Goal: Use online tool/utility: Use online tool/utility

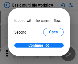
click at [49, 46] on span "Open" at bounding box center [53, 48] width 9 height 4
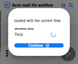
scroll to position [15, 0]
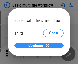
click at [37, 46] on span "Continue" at bounding box center [35, 46] width 15 height 4
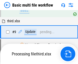
scroll to position [177, 0]
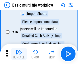
click at [19, 54] on img "button" at bounding box center [19, 52] width 6 height 6
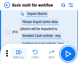
scroll to position [339, 0]
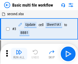
click at [19, 54] on img "button" at bounding box center [19, 52] width 6 height 6
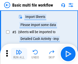
click at [19, 54] on img "button" at bounding box center [19, 52] width 6 height 6
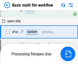
scroll to position [339, 0]
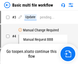
scroll to position [54, 0]
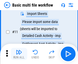
click at [19, 54] on img "button" at bounding box center [19, 52] width 6 height 6
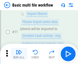
click at [19, 54] on img "button" at bounding box center [19, 52] width 6 height 6
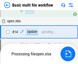
scroll to position [303, 0]
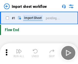
scroll to position [2, 0]
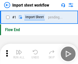
click at [19, 54] on img "button" at bounding box center [19, 52] width 6 height 6
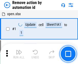
scroll to position [19, 0]
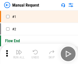
click at [19, 54] on img "button" at bounding box center [19, 52] width 6 height 6
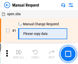
scroll to position [17, 0]
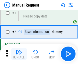
click at [19, 54] on img "button" at bounding box center [19, 52] width 6 height 6
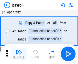
click at [19, 54] on img "button" at bounding box center [19, 52] width 6 height 6
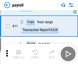
scroll to position [63, 0]
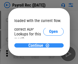
click at [37, 46] on span "Continue" at bounding box center [35, 46] width 15 height 4
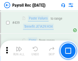
scroll to position [2612, 0]
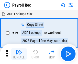
click at [19, 54] on img "button" at bounding box center [19, 52] width 6 height 6
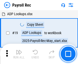
scroll to position [31, 0]
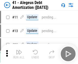
click at [19, 54] on img "button" at bounding box center [19, 52] width 6 height 6
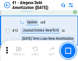
scroll to position [63, 0]
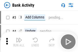
click at [19, 42] on img "button" at bounding box center [19, 40] width 6 height 6
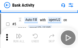
scroll to position [27, 0]
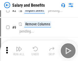
click at [19, 50] on img "button" at bounding box center [19, 49] width 6 height 6
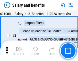
scroll to position [37, 0]
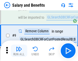
click at [19, 50] on img "button" at bounding box center [19, 49] width 6 height 6
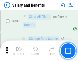
scroll to position [2384, 0]
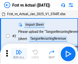
click at [19, 50] on img "button" at bounding box center [19, 52] width 6 height 6
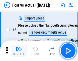
scroll to position [48, 0]
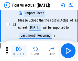
click at [19, 50] on img "button" at bounding box center [19, 49] width 6 height 6
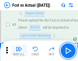
scroll to position [76, 0]
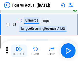
click at [19, 50] on img "button" at bounding box center [19, 49] width 6 height 6
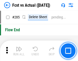
scroll to position [2410, 0]
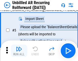
click at [19, 50] on img "button" at bounding box center [19, 49] width 6 height 6
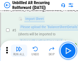
scroll to position [48, 0]
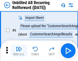
click at [19, 50] on img "button" at bounding box center [19, 49] width 6 height 6
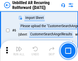
scroll to position [82, 0]
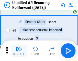
click at [19, 50] on img "button" at bounding box center [19, 49] width 6 height 6
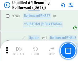
scroll to position [1730, 0]
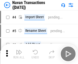
click at [19, 50] on img "button" at bounding box center [19, 52] width 6 height 6
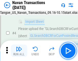
scroll to position [44, 0]
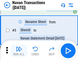
click at [19, 50] on img "button" at bounding box center [19, 49] width 6 height 6
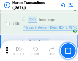
scroll to position [1651, 0]
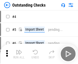
click at [19, 50] on img "button" at bounding box center [19, 52] width 6 height 6
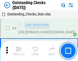
scroll to position [53, 0]
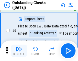
click at [19, 50] on img "button" at bounding box center [19, 49] width 6 height 6
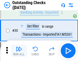
click at [19, 50] on img "button" at bounding box center [19, 49] width 6 height 6
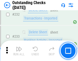
scroll to position [1546, 0]
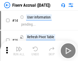
click at [19, 50] on img "button" at bounding box center [19, 49] width 6 height 6
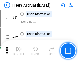
scroll to position [669, 0]
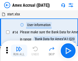
click at [19, 50] on img "button" at bounding box center [19, 49] width 6 height 6
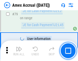
scroll to position [661, 0]
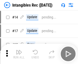
click at [19, 54] on img "button" at bounding box center [19, 52] width 6 height 6
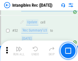
scroll to position [198, 0]
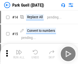
click at [19, 50] on img "button" at bounding box center [19, 52] width 6 height 6
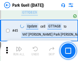
scroll to position [637, 0]
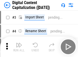
click at [19, 43] on img "button" at bounding box center [19, 45] width 6 height 6
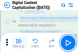
scroll to position [48, 0]
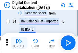
click at [19, 43] on img "button" at bounding box center [19, 41] width 6 height 6
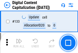
scroll to position [540, 0]
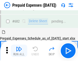
click at [19, 50] on img "button" at bounding box center [19, 49] width 6 height 6
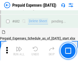
scroll to position [1400, 0]
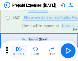
click at [19, 50] on img "button" at bounding box center [19, 49] width 6 height 6
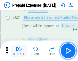
scroll to position [1426, 0]
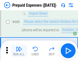
click at [19, 50] on img "button" at bounding box center [19, 49] width 6 height 6
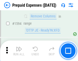
scroll to position [4958, 0]
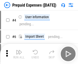
click at [19, 54] on img "button" at bounding box center [19, 52] width 6 height 6
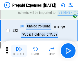
click at [19, 50] on img "button" at bounding box center [19, 49] width 6 height 6
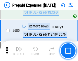
scroll to position [1773, 0]
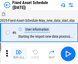
click at [19, 54] on img "button" at bounding box center [19, 52] width 6 height 6
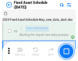
scroll to position [53, 0]
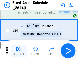
click at [19, 50] on img "button" at bounding box center [19, 49] width 6 height 6
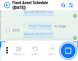
scroll to position [1577, 0]
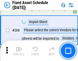
click at [19, 50] on img "button" at bounding box center [19, 49] width 6 height 6
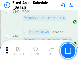
scroll to position [2276, 0]
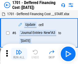
click at [19, 54] on img "button" at bounding box center [19, 52] width 6 height 6
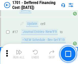
scroll to position [61, 0]
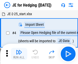
click at [19, 50] on img "button" at bounding box center [19, 52] width 6 height 6
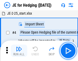
scroll to position [29, 0]
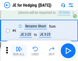
click at [19, 50] on img "button" at bounding box center [19, 49] width 6 height 6
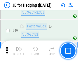
scroll to position [330, 0]
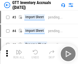
click at [19, 50] on img "button" at bounding box center [19, 52] width 6 height 6
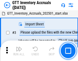
scroll to position [33, 0]
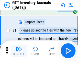
click at [19, 50] on img "button" at bounding box center [19, 49] width 6 height 6
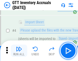
scroll to position [59, 0]
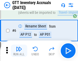
click at [19, 50] on img "button" at bounding box center [19, 49] width 6 height 6
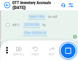
scroll to position [3865, 0]
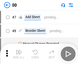
click at [19, 54] on img "button" at bounding box center [19, 52] width 6 height 6
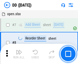
scroll to position [49, 0]
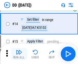
click at [19, 54] on img "button" at bounding box center [19, 52] width 6 height 6
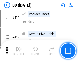
scroll to position [2308, 0]
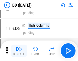
click at [19, 50] on img "button" at bounding box center [19, 49] width 6 height 6
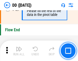
scroll to position [2437, 0]
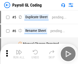
click at [19, 54] on img "button" at bounding box center [19, 52] width 6 height 6
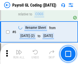
scroll to position [61, 0]
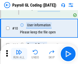
click at [19, 54] on img "button" at bounding box center [19, 52] width 6 height 6
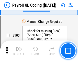
scroll to position [1195, 0]
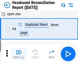
click at [19, 54] on img "button" at bounding box center [19, 52] width 6 height 6
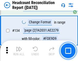
scroll to position [612, 0]
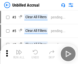
click at [19, 54] on img "button" at bounding box center [19, 52] width 6 height 6
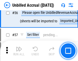
scroll to position [558, 0]
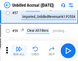
click at [19, 50] on img "button" at bounding box center [19, 49] width 6 height 6
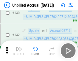
scroll to position [1517, 0]
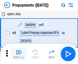
click at [19, 54] on img "button" at bounding box center [19, 52] width 6 height 6
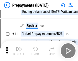
scroll to position [32, 0]
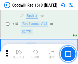
scroll to position [87, 0]
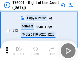
scroll to position [33, 0]
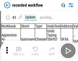
click at [19, 50] on img "button" at bounding box center [19, 49] width 6 height 6
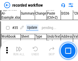
scroll to position [1592, 0]
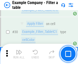
scroll to position [466, 0]
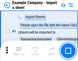
scroll to position [43, 0]
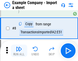
click at [19, 50] on img "button" at bounding box center [19, 49] width 6 height 6
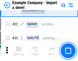
scroll to position [113, 0]
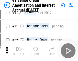
click at [19, 50] on img "button" at bounding box center [19, 49] width 6 height 6
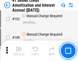
click at [19, 50] on img "button" at bounding box center [19, 49] width 6 height 6
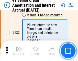
scroll to position [532, 0]
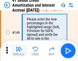
click at [19, 50] on img "button" at bounding box center [19, 49] width 6 height 6
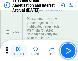
scroll to position [586, 0]
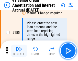
click at [19, 50] on img "button" at bounding box center [19, 49] width 6 height 6
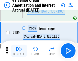
click at [19, 50] on img "button" at bounding box center [19, 49] width 6 height 6
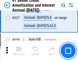
scroll to position [1140, 0]
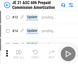
click at [19, 50] on img "button" at bounding box center [19, 52] width 6 height 6
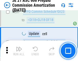
scroll to position [937, 0]
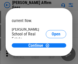
click at [51, 59] on span "Open" at bounding box center [55, 61] width 9 height 4
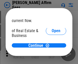
click at [51, 53] on span "Open" at bounding box center [55, 55] width 9 height 4
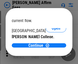
click at [51, 48] on span "Open" at bounding box center [55, 50] width 9 height 4
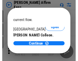
scroll to position [80, 0]
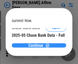
click at [37, 46] on span "Continue" at bounding box center [35, 46] width 15 height 4
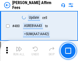
scroll to position [1385, 0]
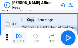
click at [19, 38] on img "button" at bounding box center [19, 36] width 6 height 6
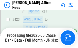
scroll to position [1335, 0]
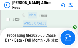
scroll to position [1335, 0]
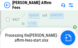
scroll to position [1335, 0]
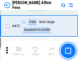
scroll to position [1329, 0]
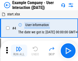
click at [19, 50] on img "button" at bounding box center [19, 49] width 6 height 6
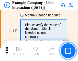
scroll to position [110, 0]
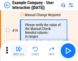
click at [19, 50] on img "button" at bounding box center [19, 49] width 6 height 6
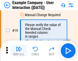
click at [19, 50] on img "button" at bounding box center [19, 49] width 6 height 6
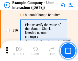
scroll to position [141, 0]
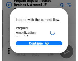
scroll to position [30, 0]
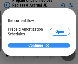
click at [37, 46] on span "Continue" at bounding box center [35, 46] width 15 height 4
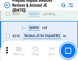
scroll to position [660, 0]
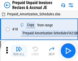
click at [19, 50] on img "button" at bounding box center [19, 49] width 6 height 6
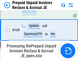
scroll to position [660, 0]
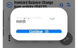
scroll to position [37, 0]
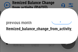
click at [37, 37] on span "Continue" at bounding box center [35, 39] width 15 height 4
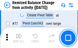
scroll to position [498, 0]
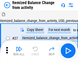
scroll to position [8, 0]
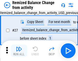
click at [19, 50] on img "button" at bounding box center [19, 49] width 6 height 6
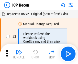
scroll to position [2, 0]
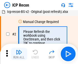
click at [19, 54] on img "button" at bounding box center [19, 52] width 6 height 6
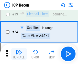
click at [19, 54] on img "button" at bounding box center [19, 52] width 6 height 6
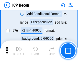
scroll to position [458, 0]
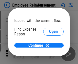
click at [49, 59] on span "Open" at bounding box center [53, 61] width 9 height 4
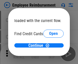
scroll to position [30, 0]
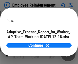
click at [57, 43] on span "Open" at bounding box center [61, 45] width 9 height 4
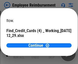
scroll to position [53, 0]
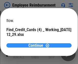
click at [37, 46] on span "Continue" at bounding box center [35, 46] width 15 height 4
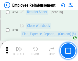
scroll to position [238, 0]
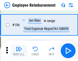
click at [19, 50] on img "button" at bounding box center [19, 49] width 6 height 6
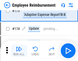
click at [19, 50] on img "button" at bounding box center [19, 49] width 6 height 6
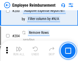
scroll to position [1288, 0]
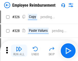
click at [19, 50] on img "button" at bounding box center [19, 49] width 6 height 6
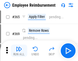
click at [19, 50] on img "button" at bounding box center [19, 49] width 6 height 6
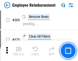
scroll to position [2625, 0]
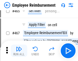
click at [19, 50] on img "button" at bounding box center [19, 49] width 6 height 6
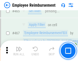
click at [19, 50] on img "button" at bounding box center [19, 49] width 6 height 6
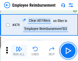
scroll to position [3145, 0]
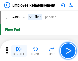
click at [19, 50] on img "button" at bounding box center [19, 49] width 6 height 6
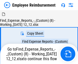
scroll to position [17, 0]
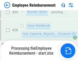
scroll to position [238, 0]
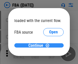
click at [37, 46] on span "Continue" at bounding box center [35, 46] width 15 height 4
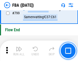
scroll to position [4558, 0]
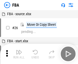
scroll to position [5, 0]
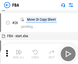
click at [19, 54] on img "button" at bounding box center [19, 52] width 6 height 6
